Goal: Find specific page/section: Find specific page/section

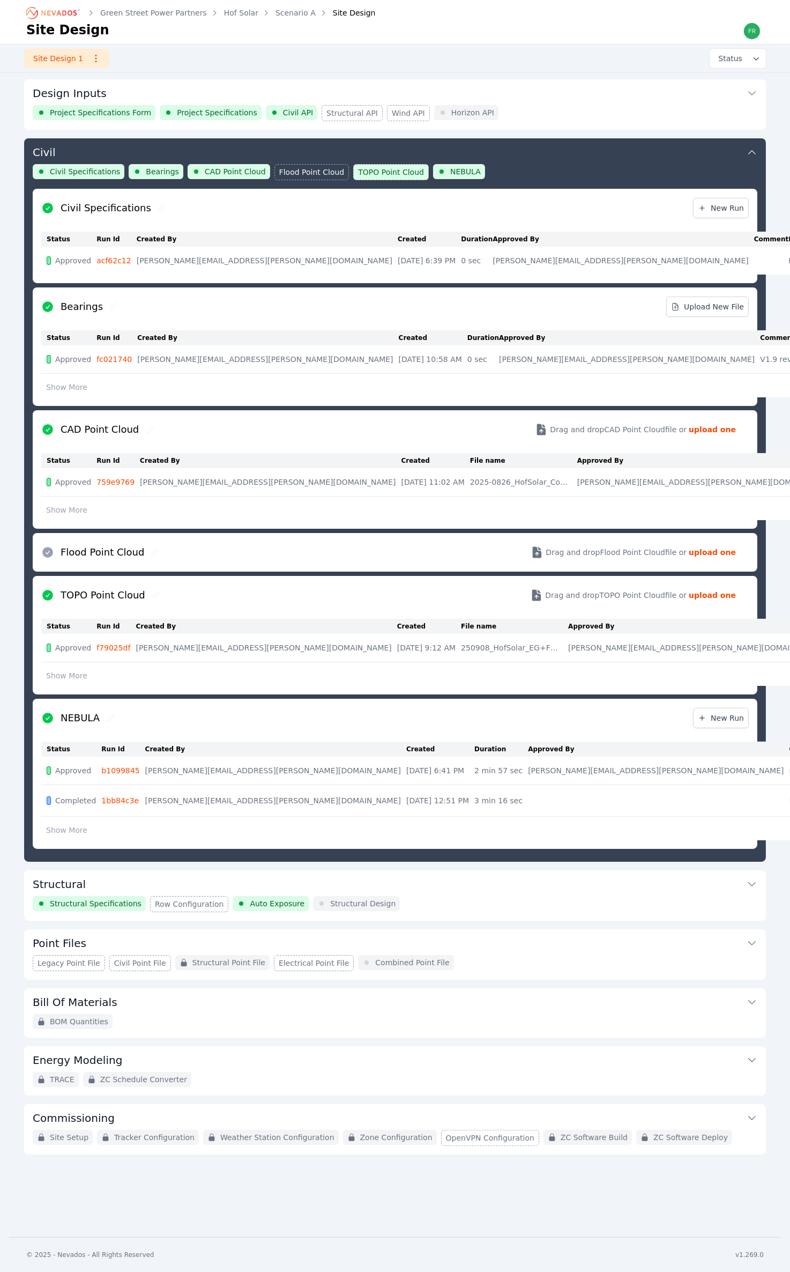
click at [69, 14] on icon "Breadcrumb" at bounding box center [53, 12] width 59 height 17
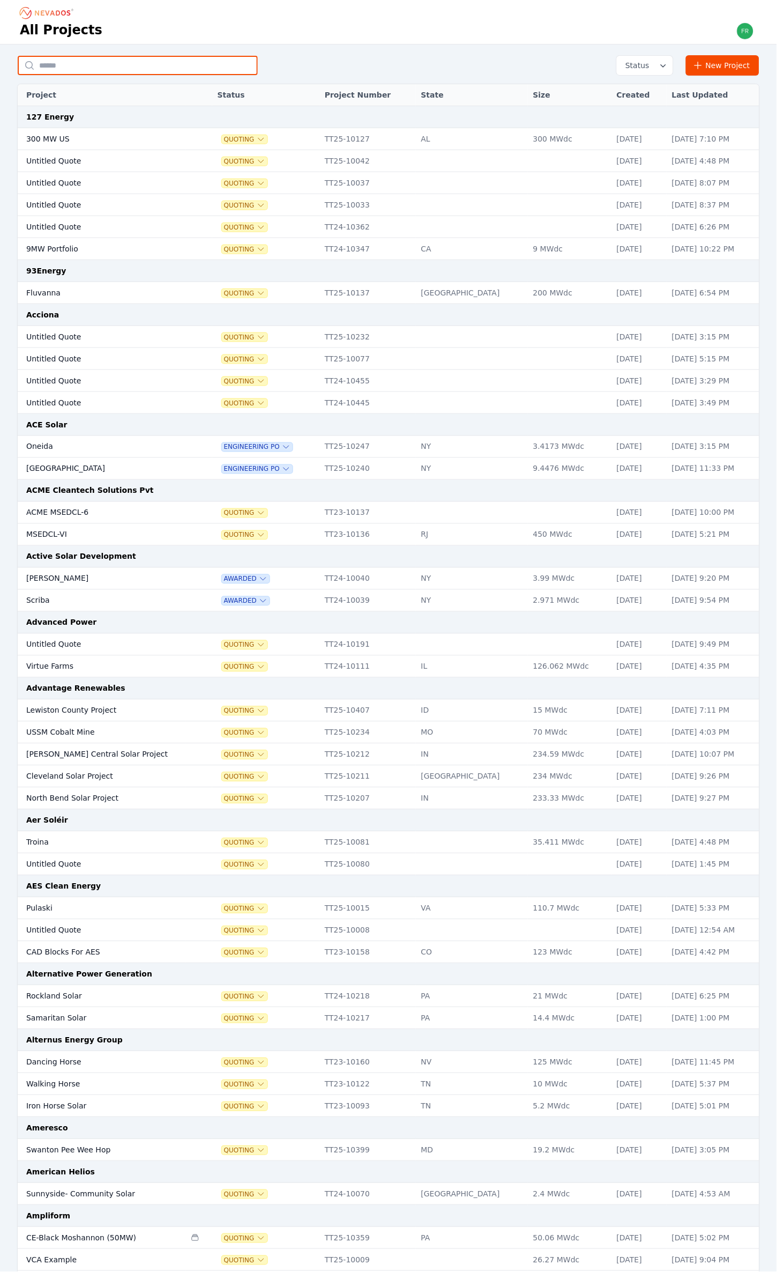
click at [114, 62] on input "text" at bounding box center [138, 65] width 240 height 19
type input "**********"
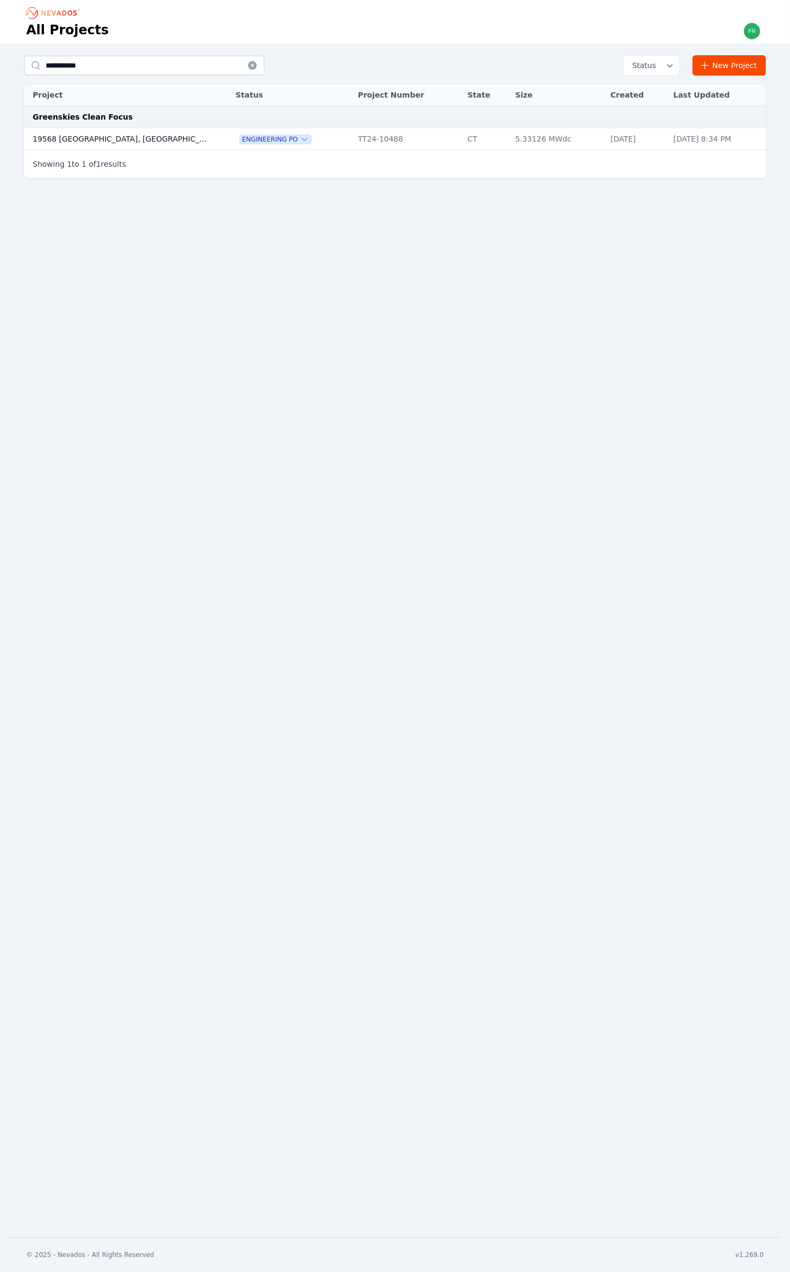
click at [170, 134] on td "19568 Woodbury, CT (Fawn Meadow)" at bounding box center [119, 139] width 191 height 22
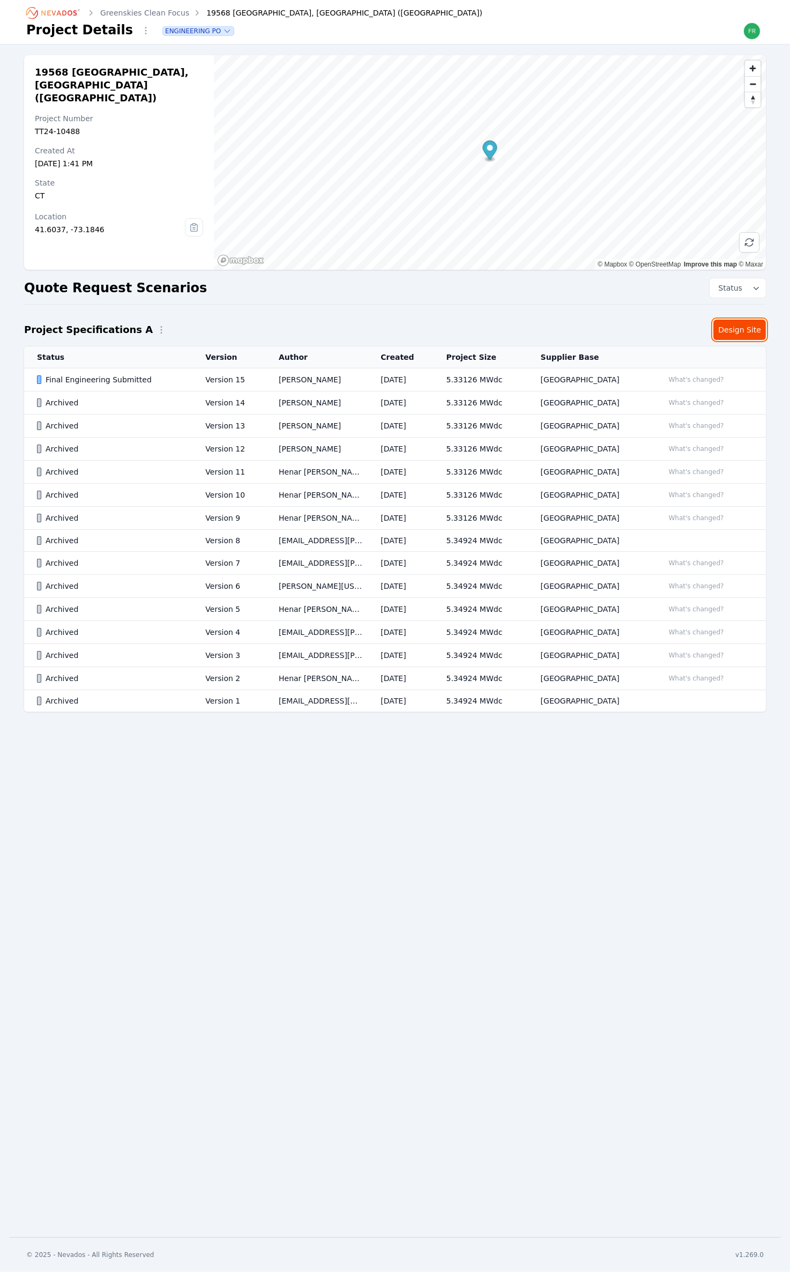
click at [740, 332] on link "Design Site" at bounding box center [739, 329] width 53 height 20
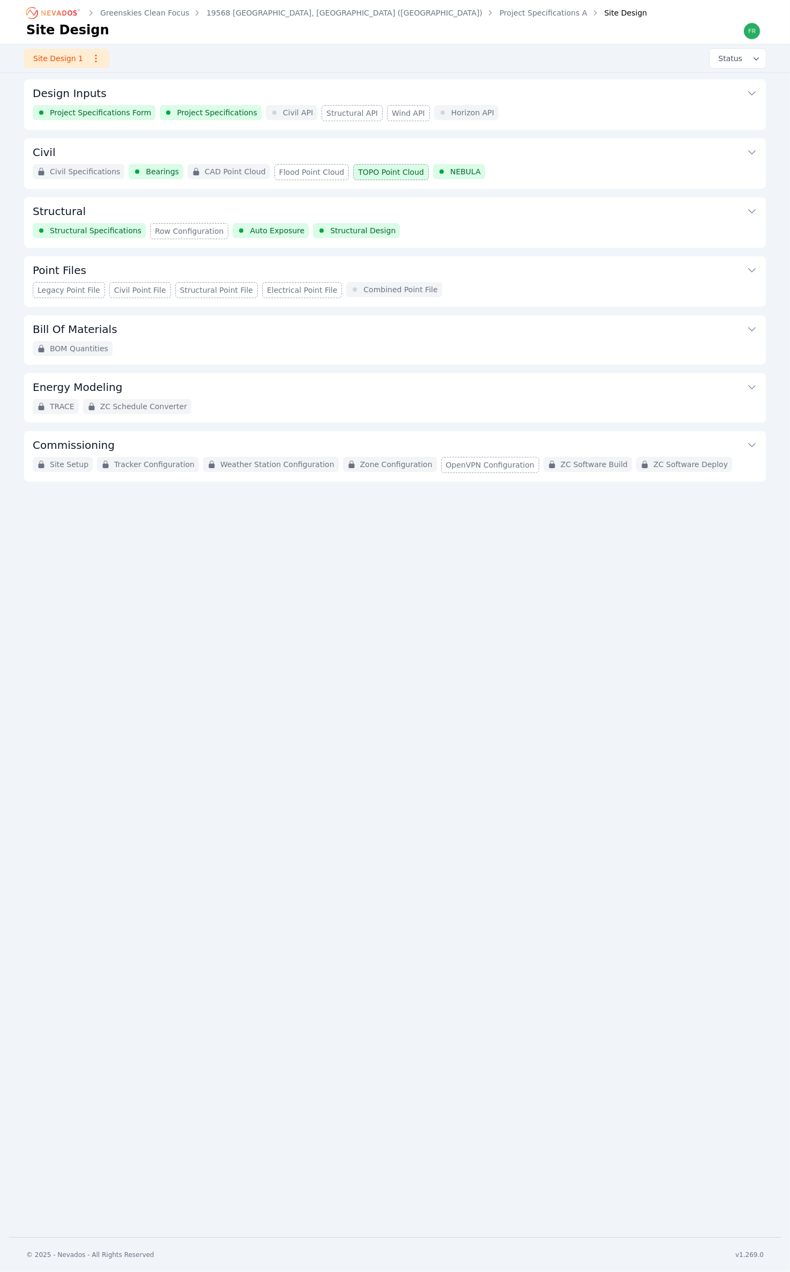
click at [554, 162] on button "Civil" at bounding box center [395, 151] width 725 height 26
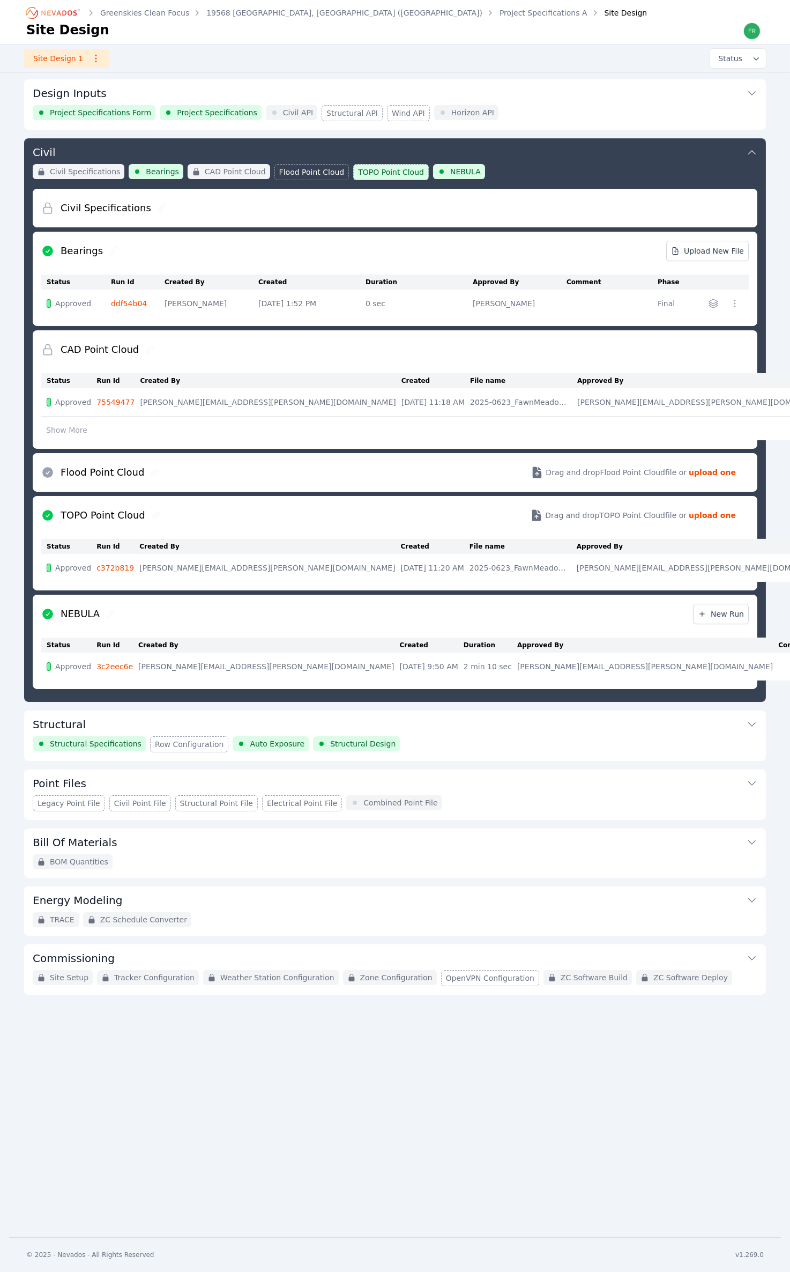
click at [554, 162] on button "Civil" at bounding box center [395, 151] width 725 height 26
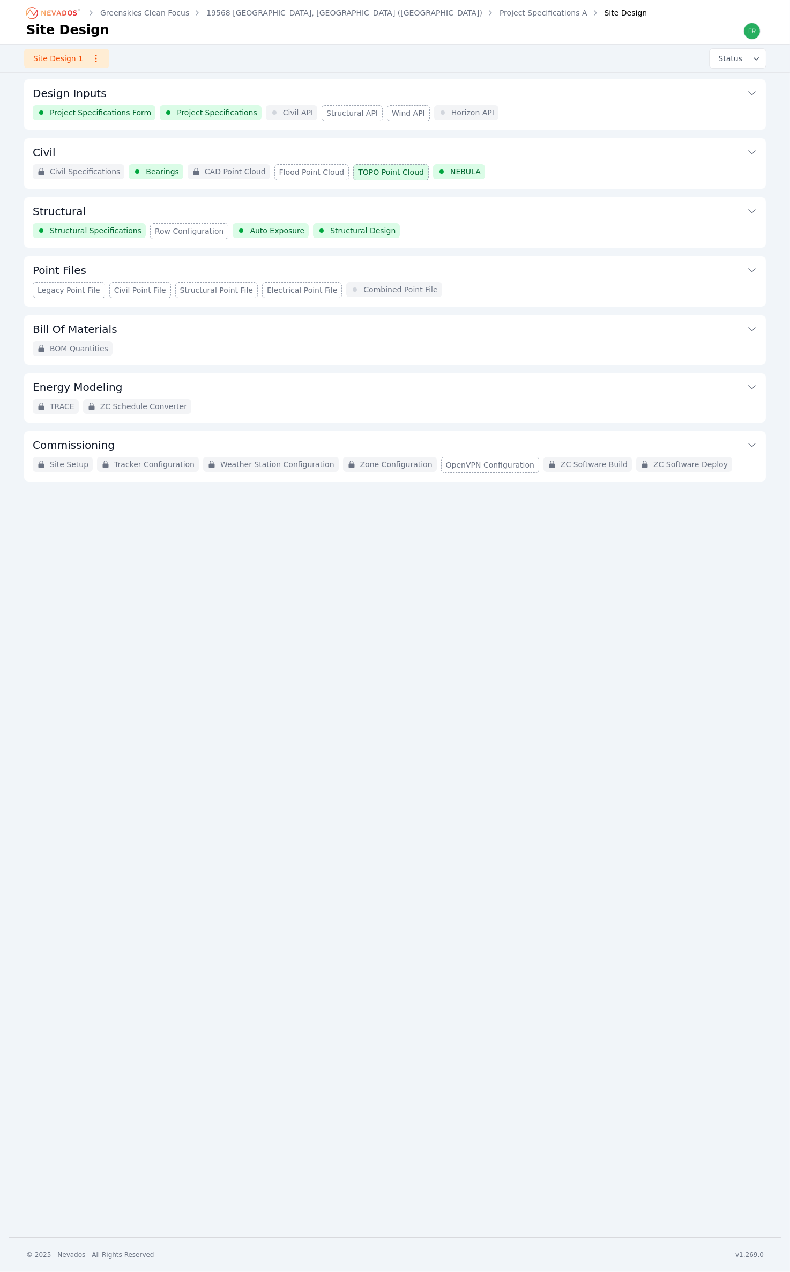
click at [702, 155] on button "Civil" at bounding box center [395, 151] width 725 height 26
